Goal: Task Accomplishment & Management: Complete application form

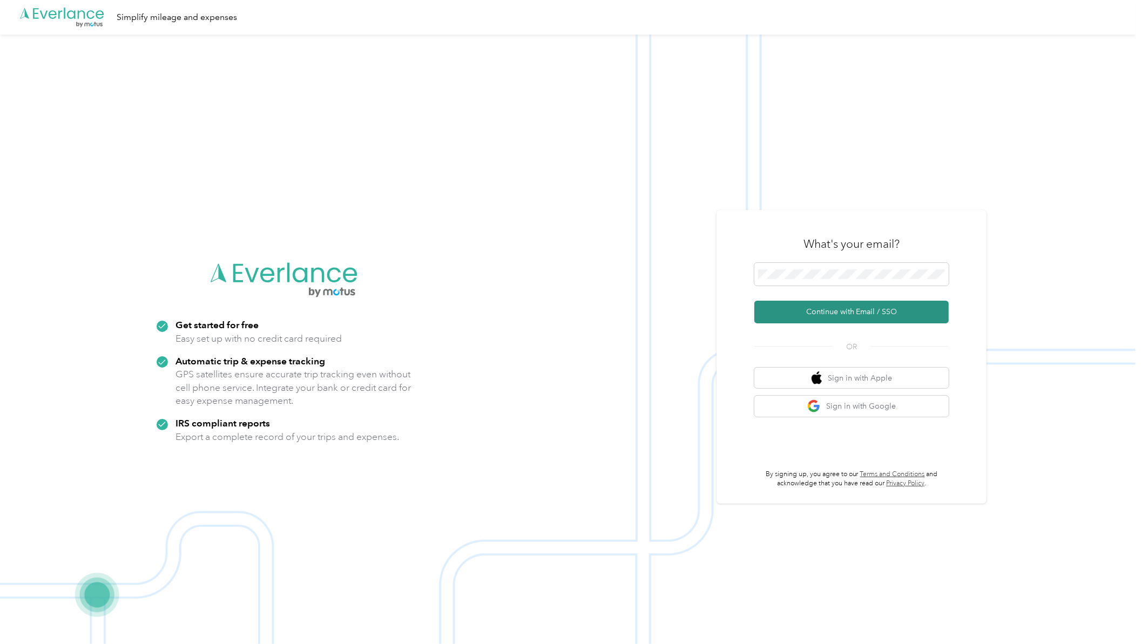
click at [794, 317] on button "Continue with Email / SSO" at bounding box center [851, 312] width 194 height 23
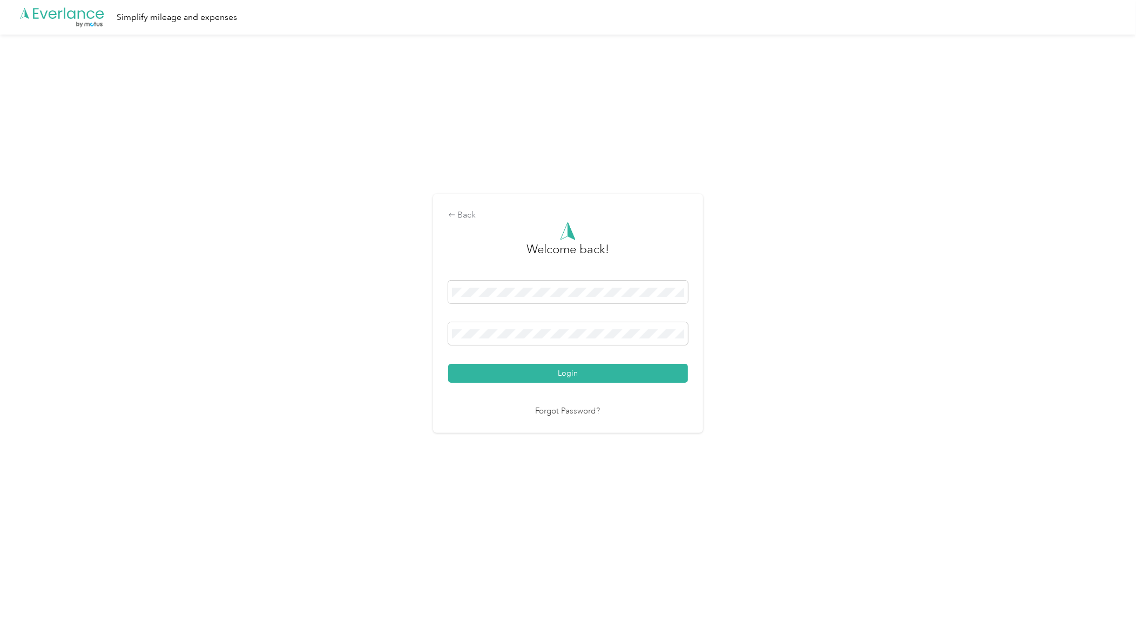
click at [527, 362] on div "Login" at bounding box center [568, 332] width 240 height 102
click at [533, 375] on button "Login" at bounding box center [568, 373] width 240 height 19
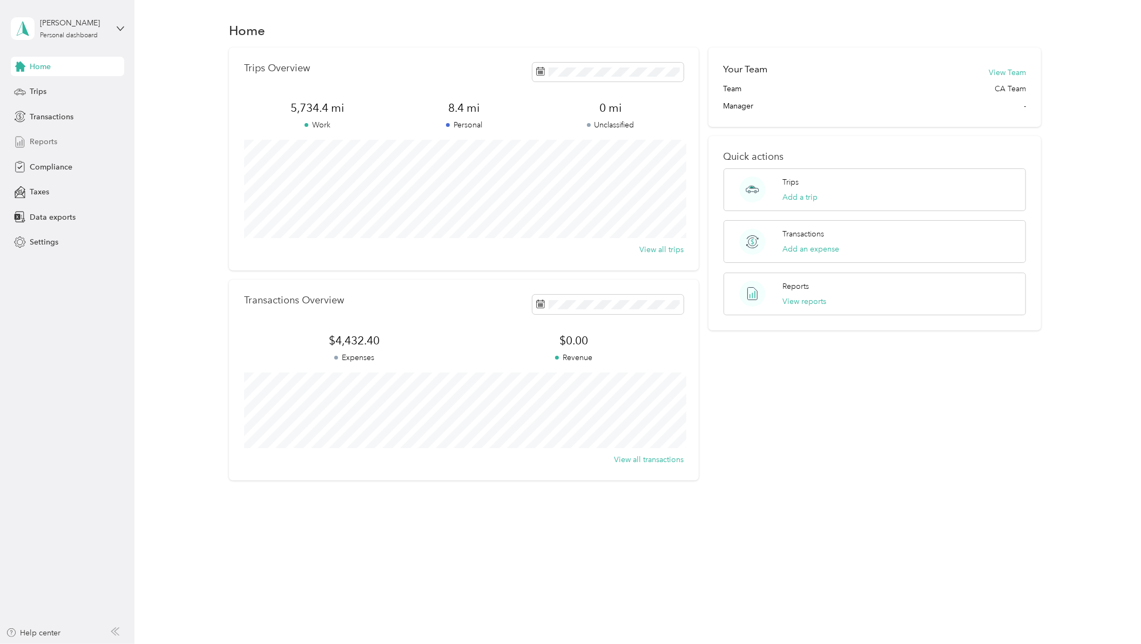
click at [39, 144] on span "Reports" at bounding box center [44, 141] width 28 height 11
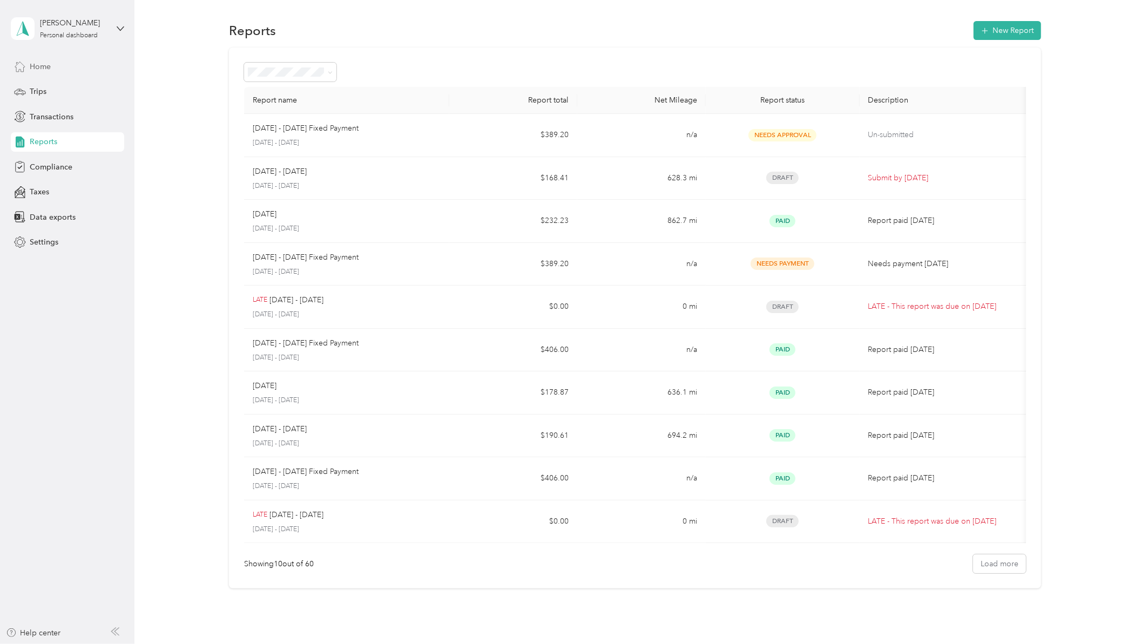
click at [44, 62] on span "Home" at bounding box center [40, 66] width 21 height 11
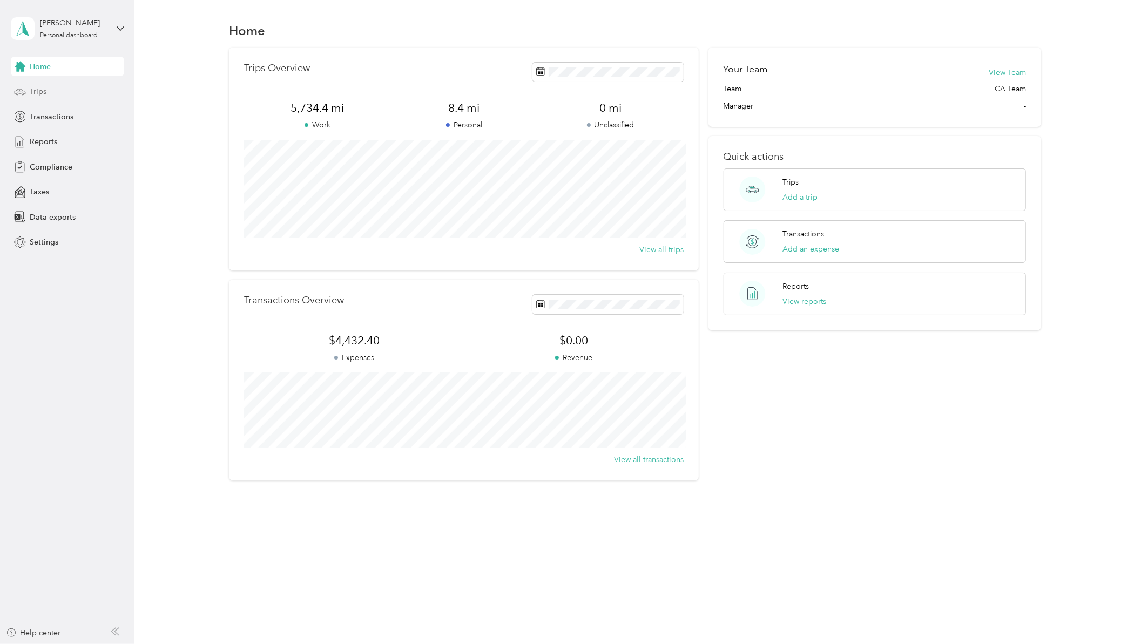
click at [35, 90] on span "Trips" at bounding box center [38, 91] width 17 height 11
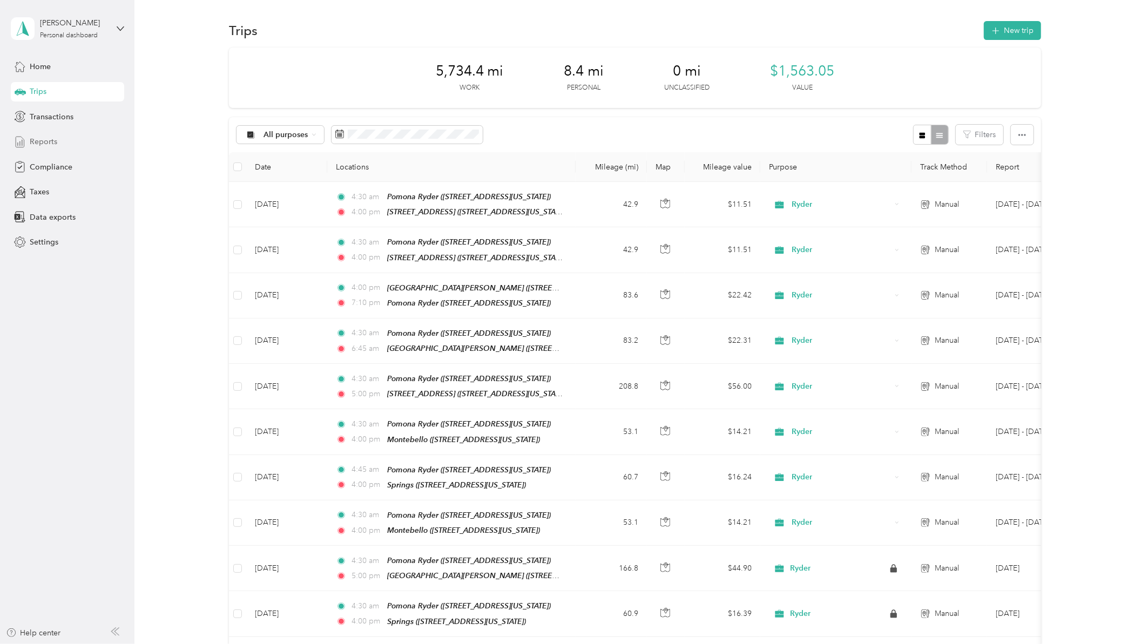
drag, startPoint x: 45, startPoint y: 138, endPoint x: 95, endPoint y: 137, distance: 49.7
click at [46, 138] on span "Reports" at bounding box center [44, 141] width 28 height 11
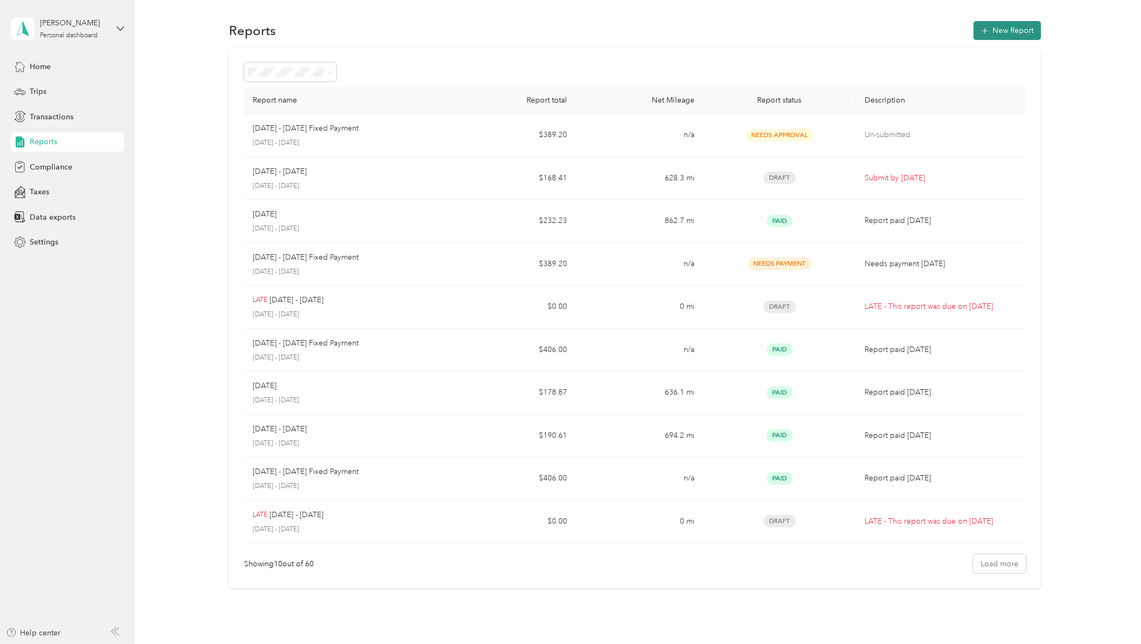
click at [1007, 28] on button "New Report" at bounding box center [1006, 30] width 67 height 19
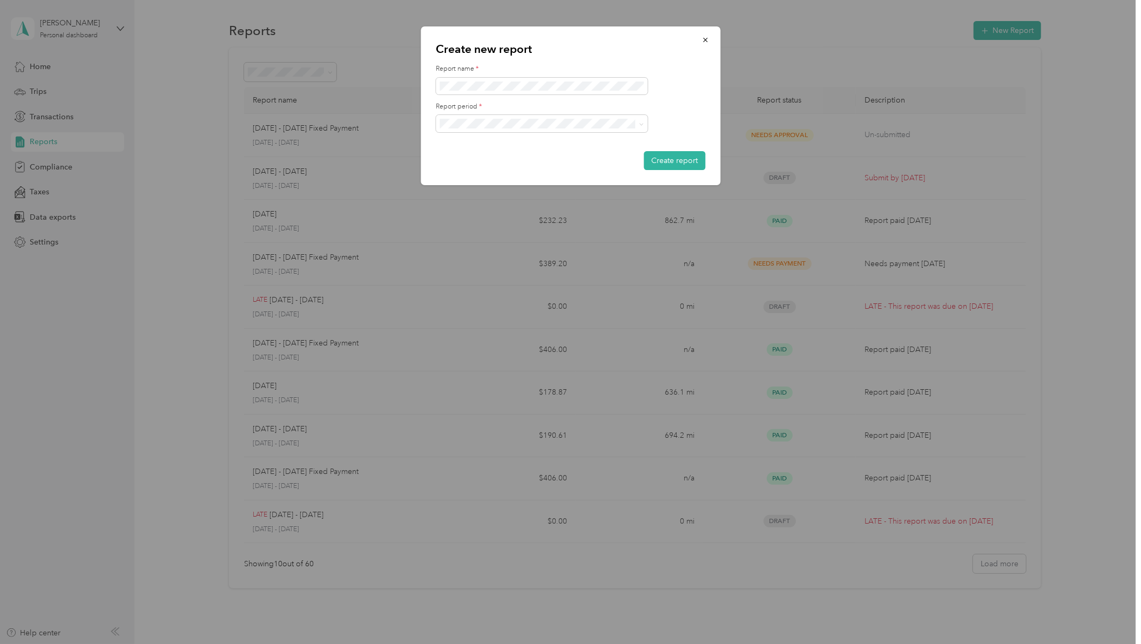
click at [682, 121] on div at bounding box center [570, 123] width 269 height 17
click at [490, 158] on span "[DATE] - [DATE]" at bounding box center [470, 161] width 54 height 9
click at [670, 159] on button "Create report" at bounding box center [674, 160] width 62 height 19
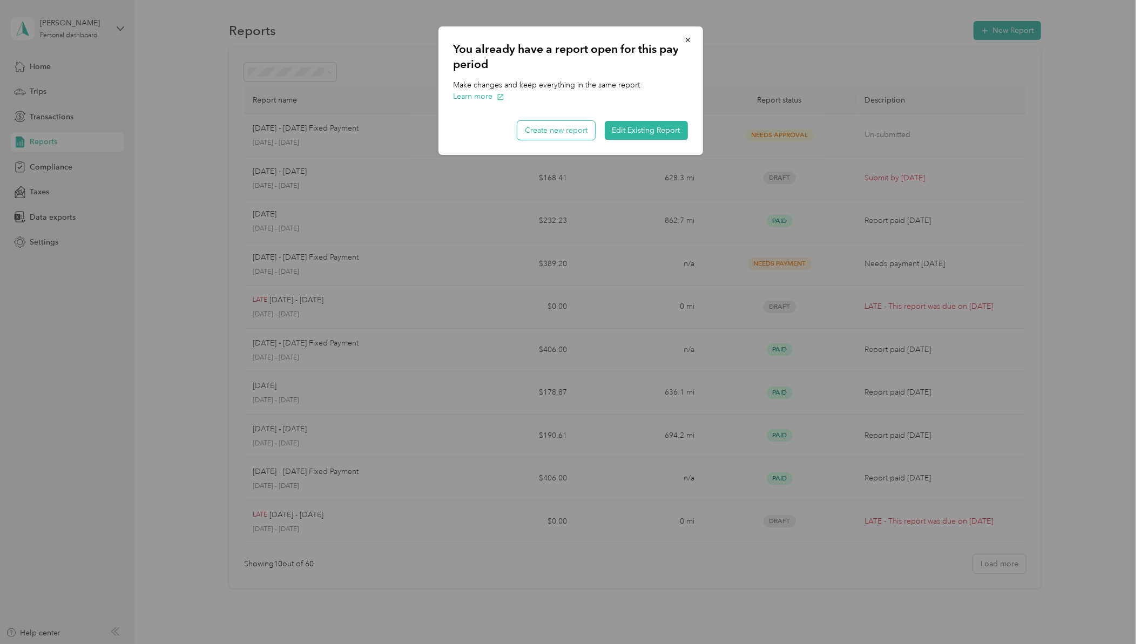
click at [580, 130] on button "Create new report" at bounding box center [556, 130] width 78 height 19
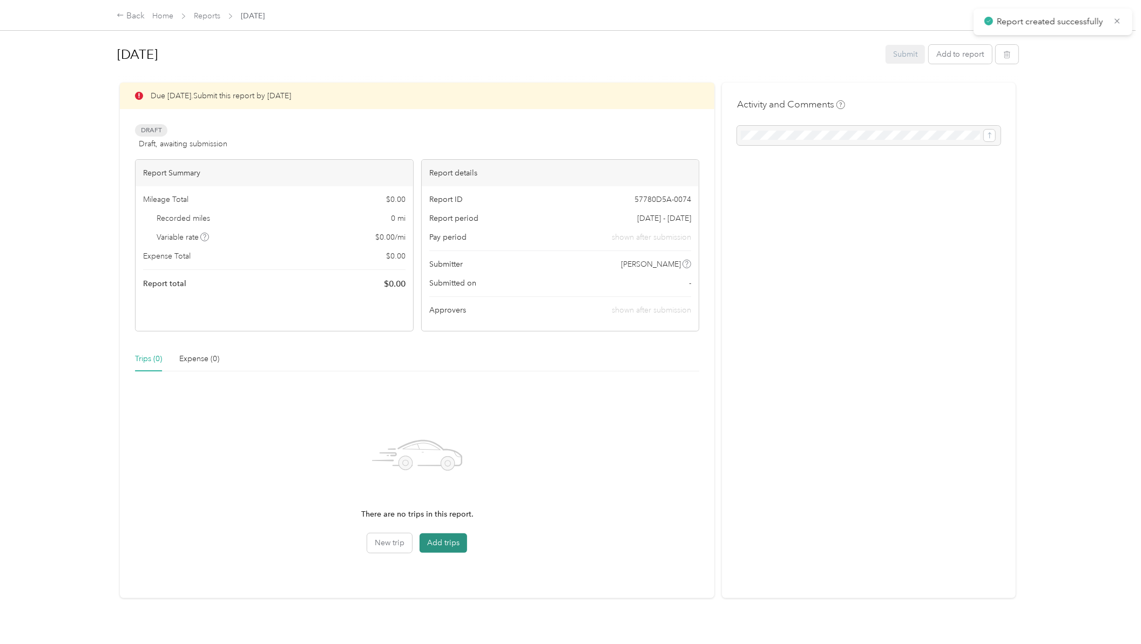
click at [434, 544] on button "Add trips" at bounding box center [443, 542] width 48 height 19
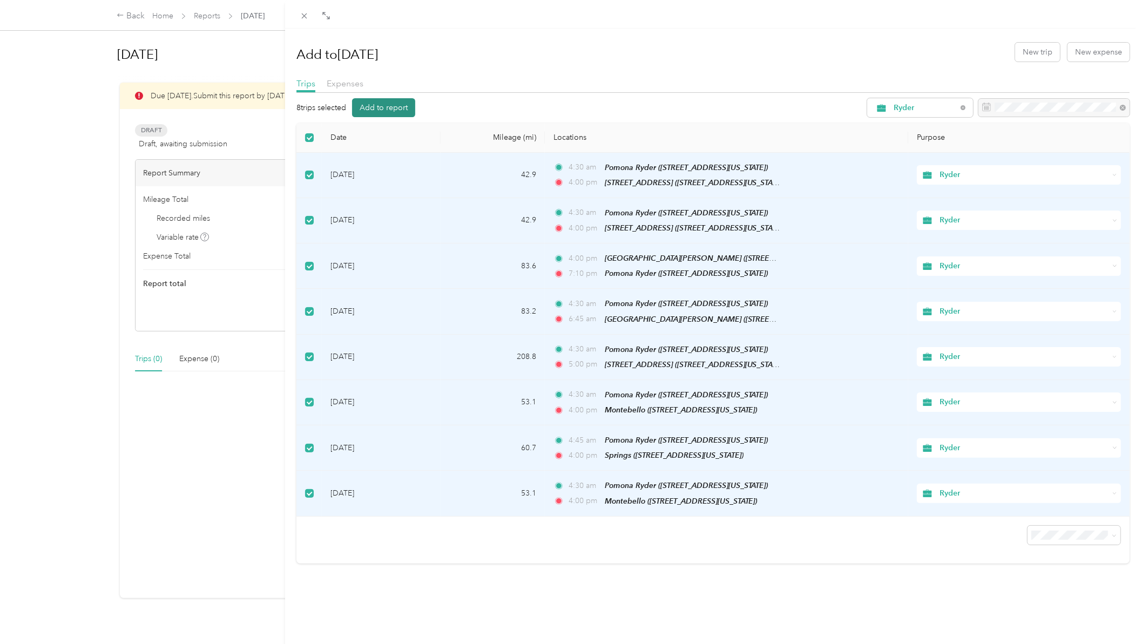
click at [403, 103] on button "Add to report" at bounding box center [383, 107] width 63 height 19
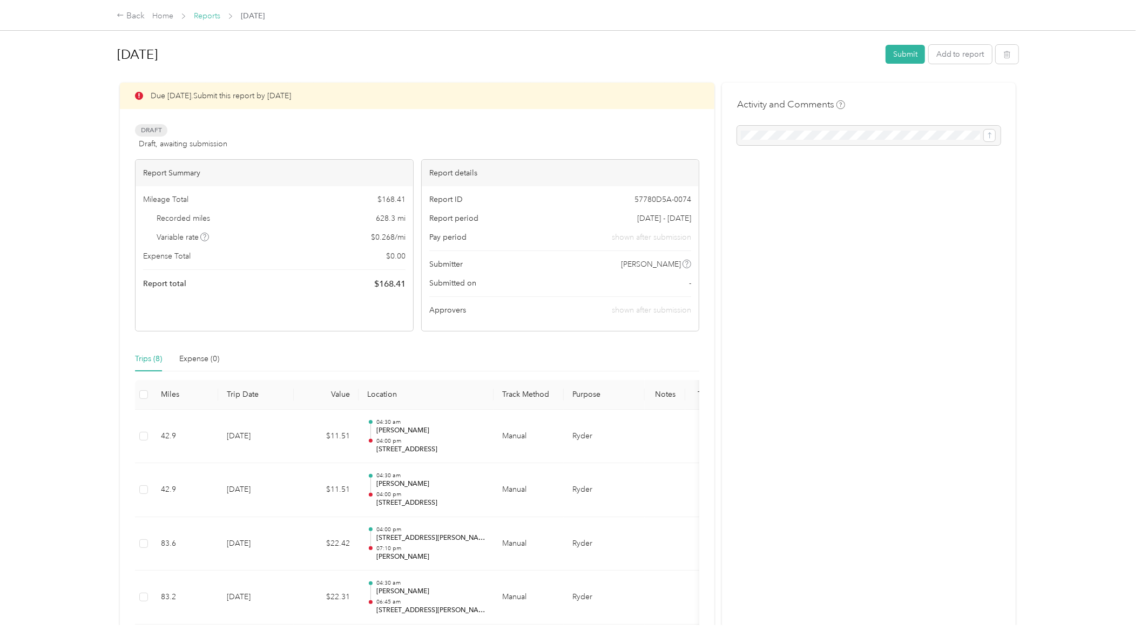
click at [202, 16] on link "Reports" at bounding box center [207, 15] width 26 height 9
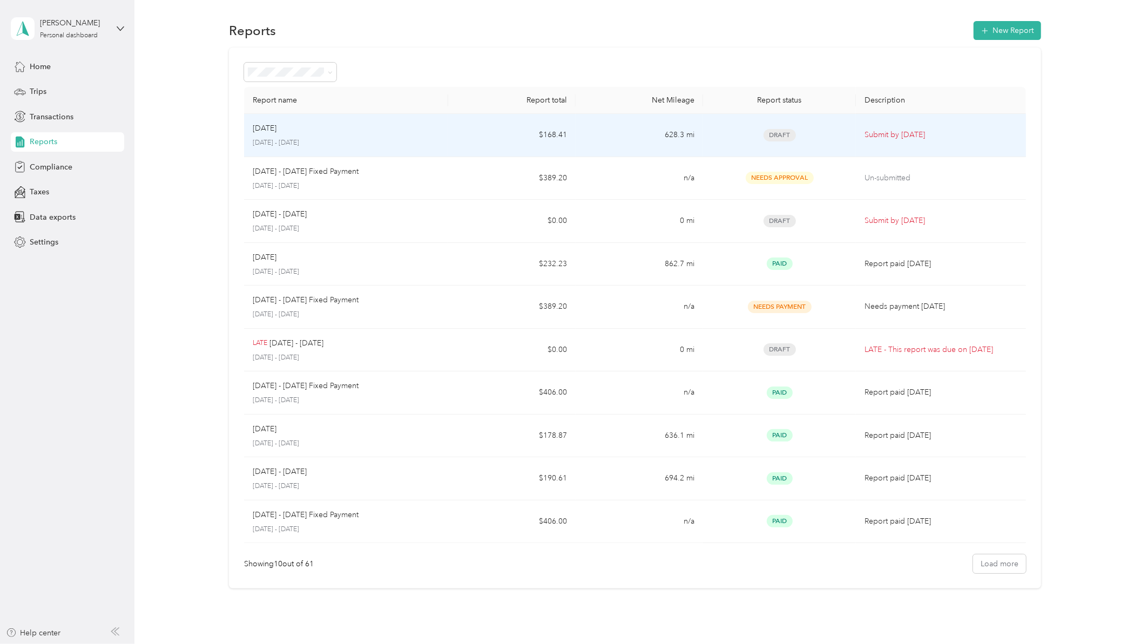
click at [425, 138] on p "[DATE] - [DATE]" at bounding box center [346, 143] width 187 height 10
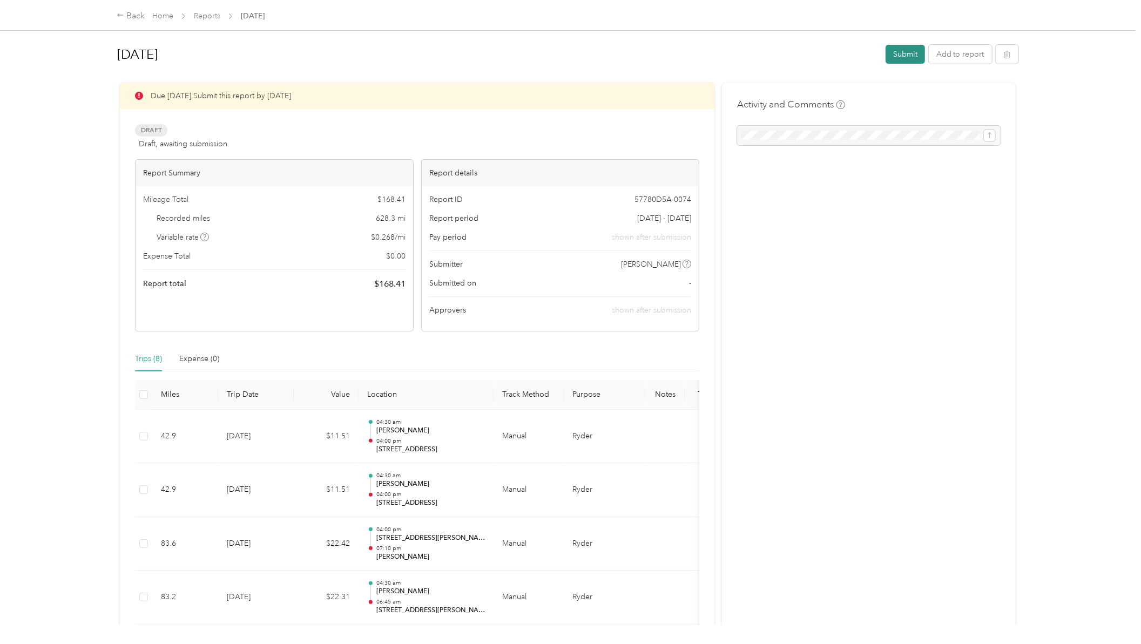
click at [895, 50] on button "Submit" at bounding box center [904, 54] width 39 height 19
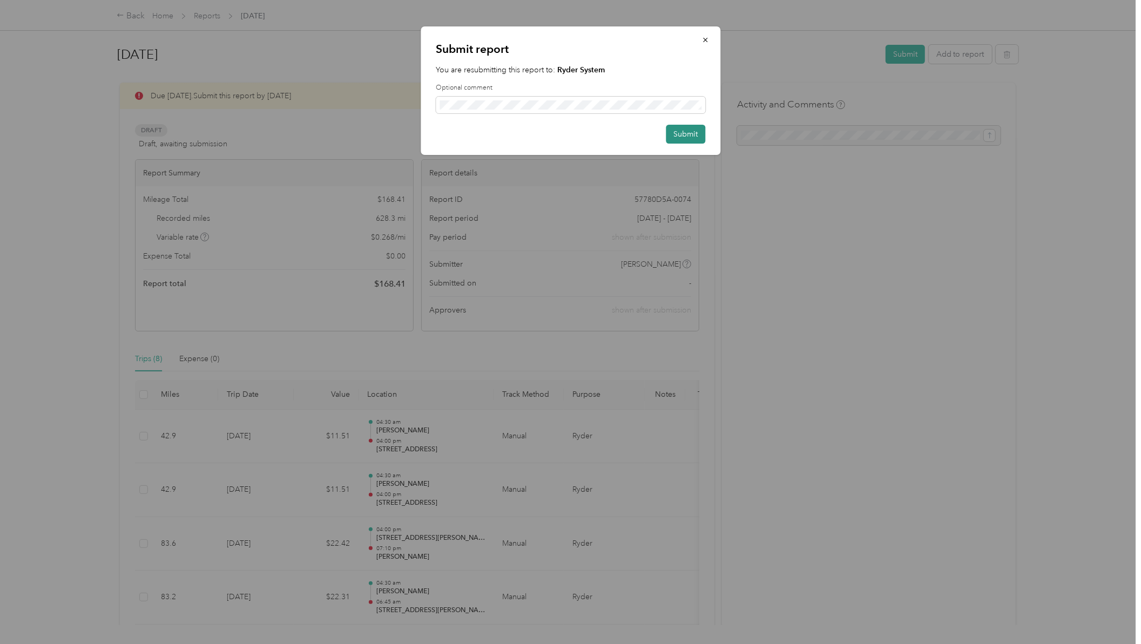
click at [704, 127] on button "Submit" at bounding box center [685, 134] width 39 height 19
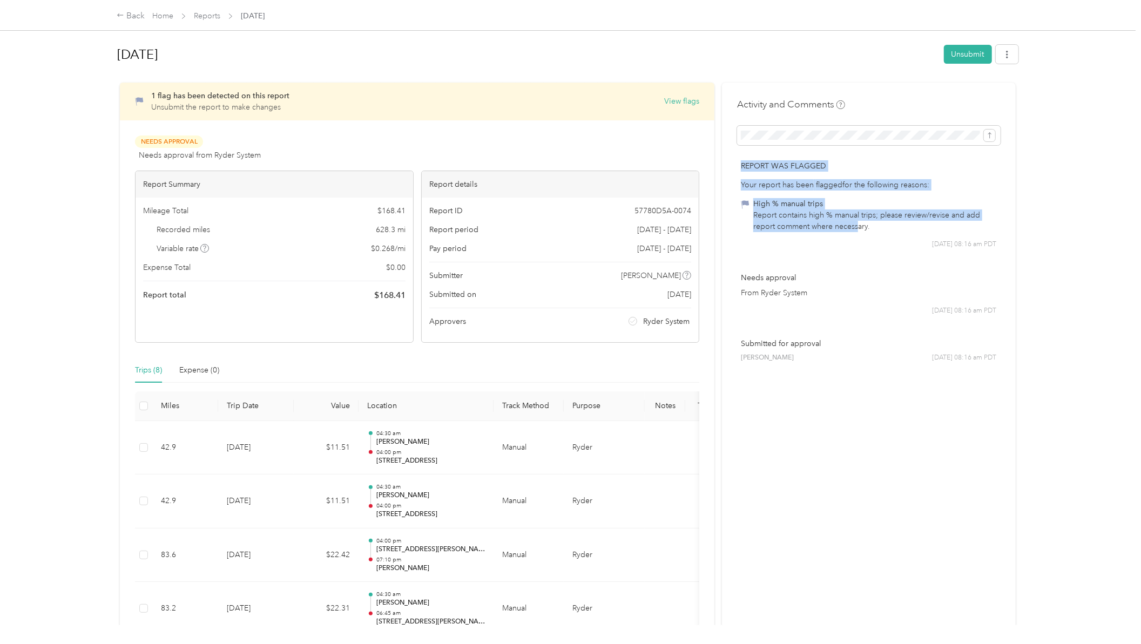
drag, startPoint x: 853, startPoint y: 228, endPoint x: 760, endPoint y: 182, distance: 103.6
click at [756, 180] on div "Your report has been flagged for the following reasons: High % manual trips Rep…" at bounding box center [869, 205] width 256 height 53
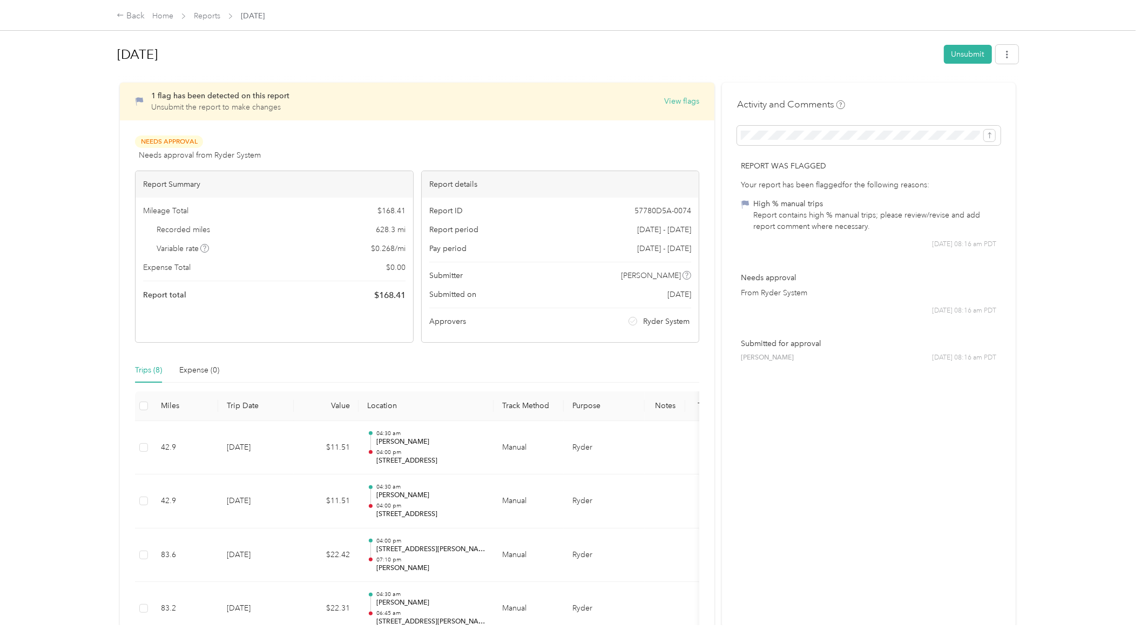
drag, startPoint x: 760, startPoint y: 182, endPoint x: 886, endPoint y: 231, distance: 135.5
click at [887, 231] on div "Report contains high % manual trips; please review/revise and add report commen…" at bounding box center [874, 220] width 243 height 23
drag, startPoint x: 870, startPoint y: 231, endPoint x: 740, endPoint y: 187, distance: 137.4
click at [741, 185] on div "Your report has been flagged for the following reasons: High % manual trips Rep…" at bounding box center [869, 205] width 256 height 53
click at [865, 464] on div "Activity and Comments Report was flagged Your report has been flagged for the f…" at bounding box center [869, 484] width 294 height 803
